Goal: Obtain resource: Download file/media

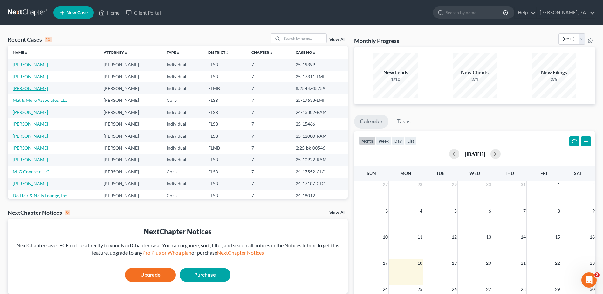
click at [26, 89] on link "[PERSON_NAME]" at bounding box center [30, 88] width 35 height 5
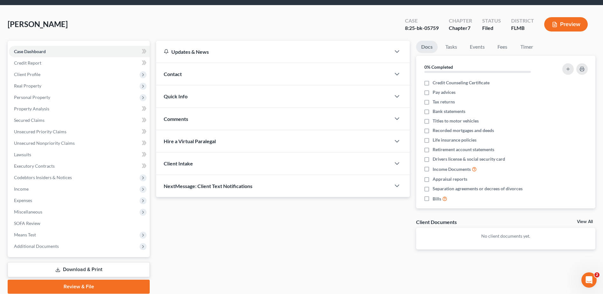
scroll to position [44, 0]
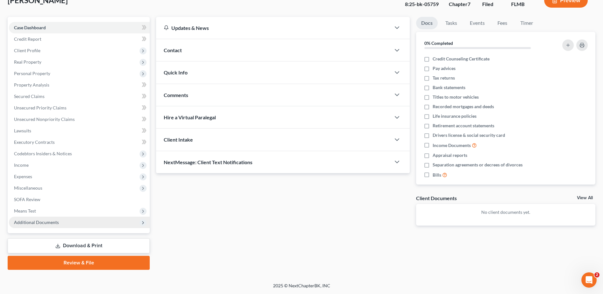
click at [43, 224] on span "Additional Documents" at bounding box center [36, 221] width 45 height 5
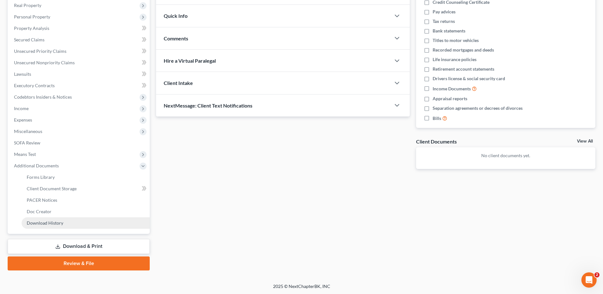
scroll to position [101, 0]
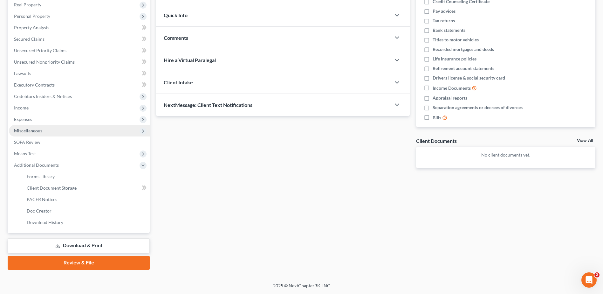
click at [38, 131] on span "Miscellaneous" at bounding box center [28, 130] width 28 height 5
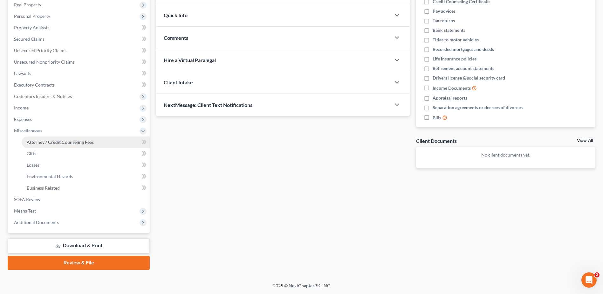
click at [47, 139] on span "Attorney / Credit Counseling Fees" at bounding box center [60, 141] width 67 height 5
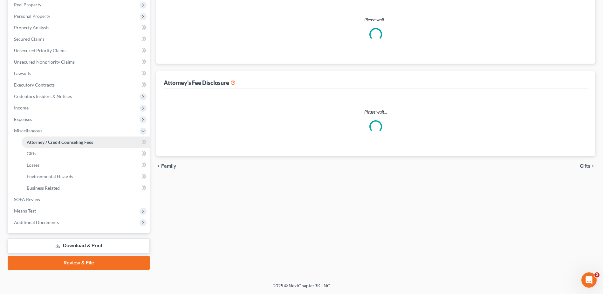
scroll to position [16, 0]
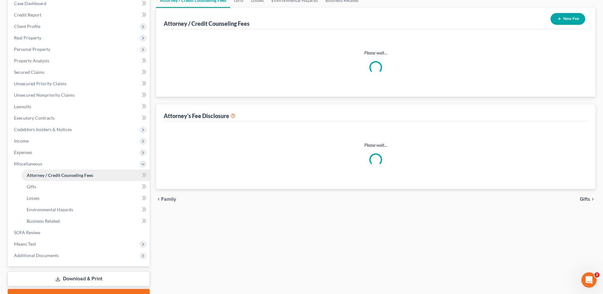
click at [47, 139] on ul "Case Dashboard Payments Invoices Payments Payments Credit Report Client Profile" at bounding box center [79, 129] width 141 height 263
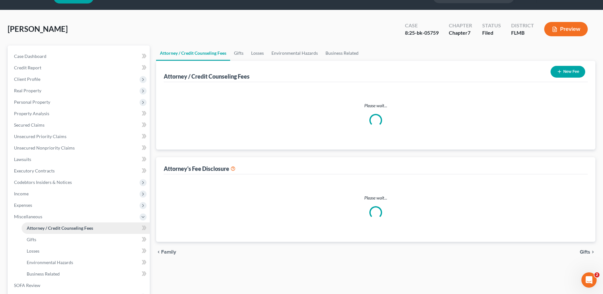
select select "0"
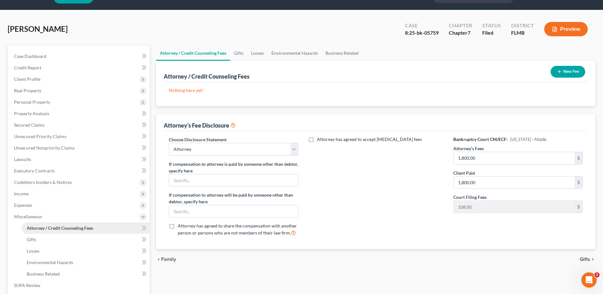
scroll to position [0, 0]
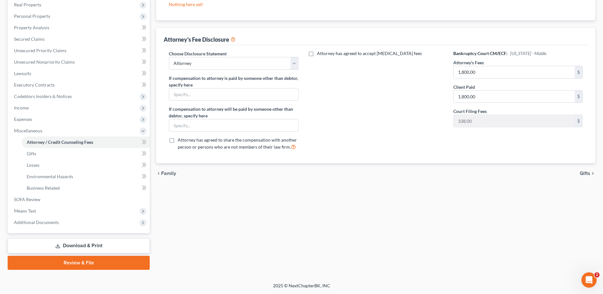
click at [89, 247] on link "Download & Print" at bounding box center [79, 245] width 142 height 15
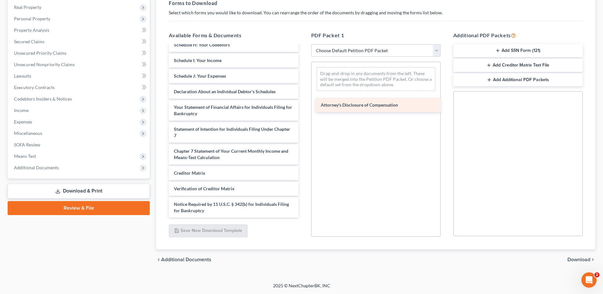
scroll to position [123, 0]
drag, startPoint x: 212, startPoint y: 211, endPoint x: 372, endPoint y: 83, distance: 204.7
click at [303, 84] on div "Attorney's Disclosure of Compensation Voluntary Petition for Individuals Filing…" at bounding box center [234, 69] width 140 height 295
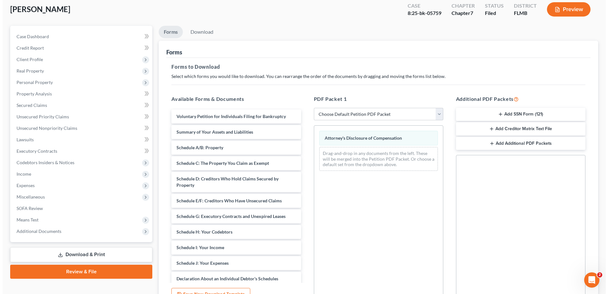
scroll to position [0, 0]
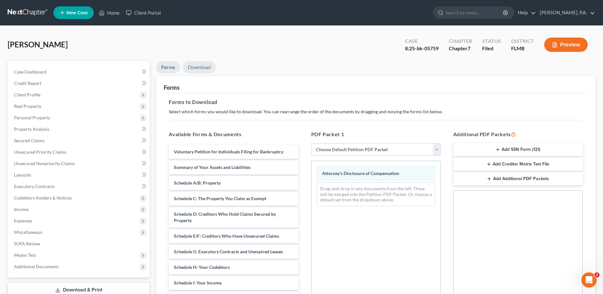
click at [206, 69] on link "Download" at bounding box center [199, 67] width 33 height 12
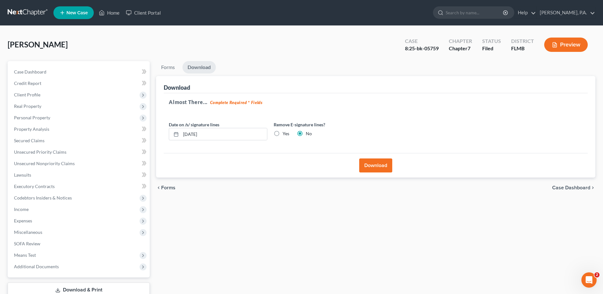
click at [372, 161] on button "Download" at bounding box center [375, 165] width 33 height 14
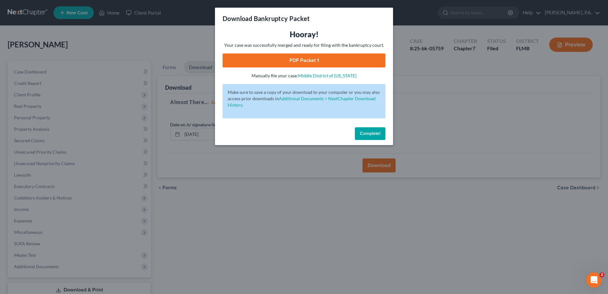
click at [289, 62] on link "PDF Packet 1" at bounding box center [304, 60] width 163 height 14
